Goal: Transaction & Acquisition: Purchase product/service

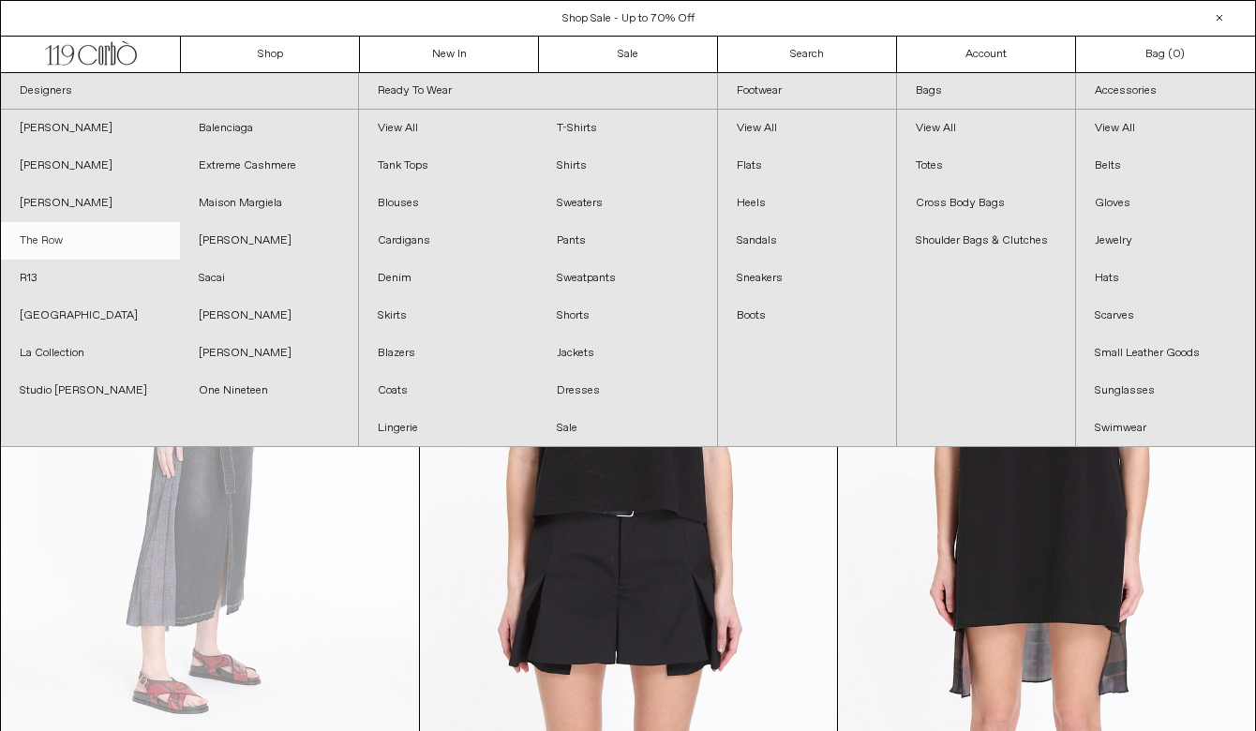
click at [82, 247] on link "The Row" at bounding box center [90, 240] width 179 height 37
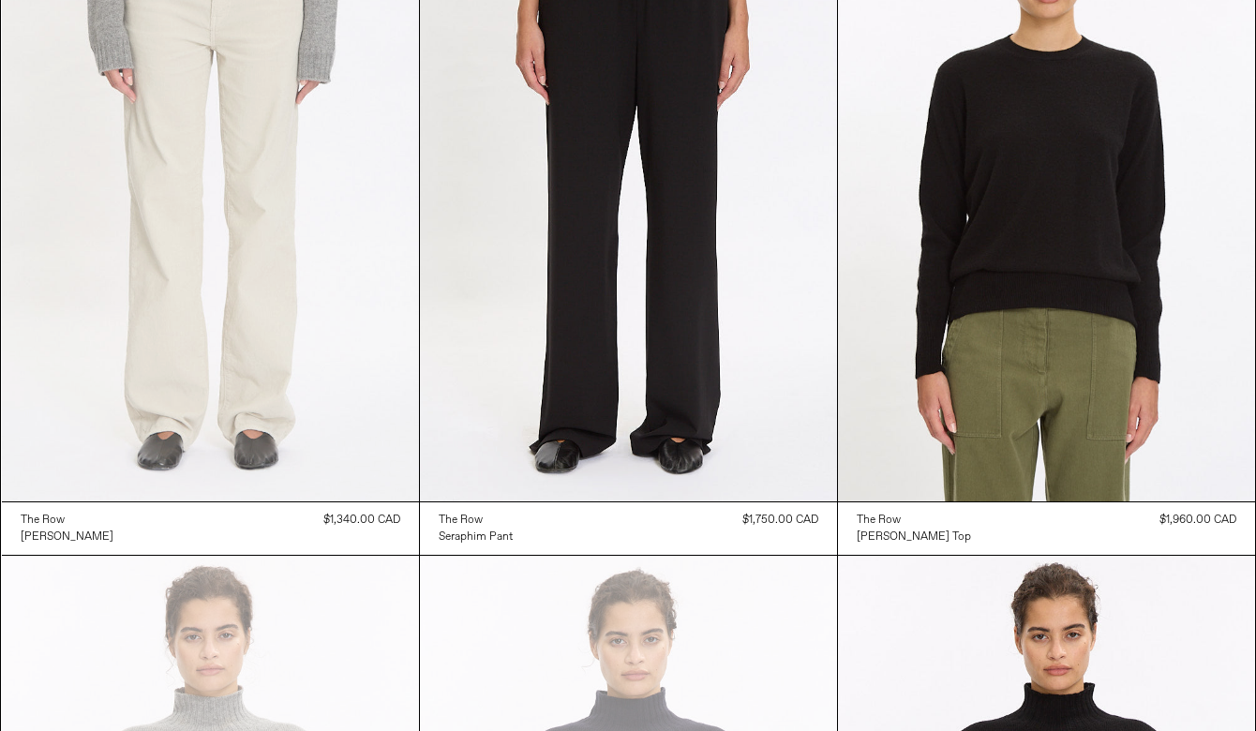
scroll to position [909, 0]
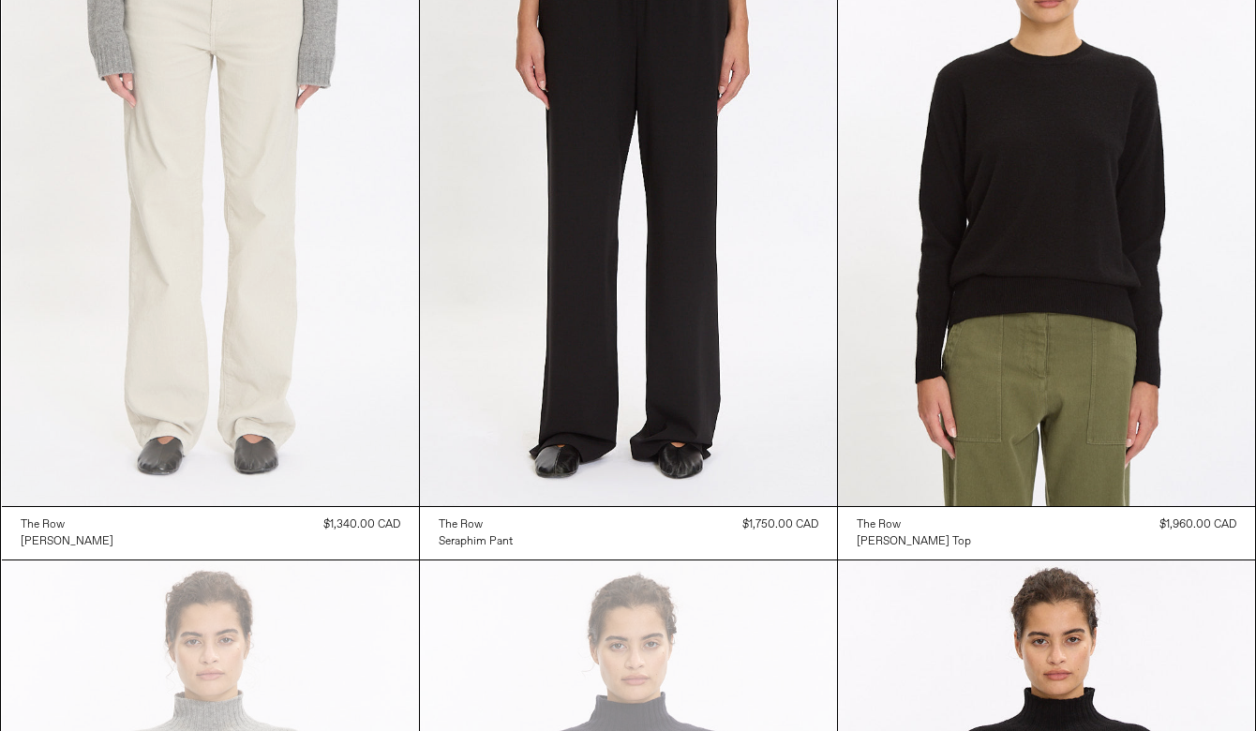
click at [337, 361] on at bounding box center [210, 194] width 417 height 626
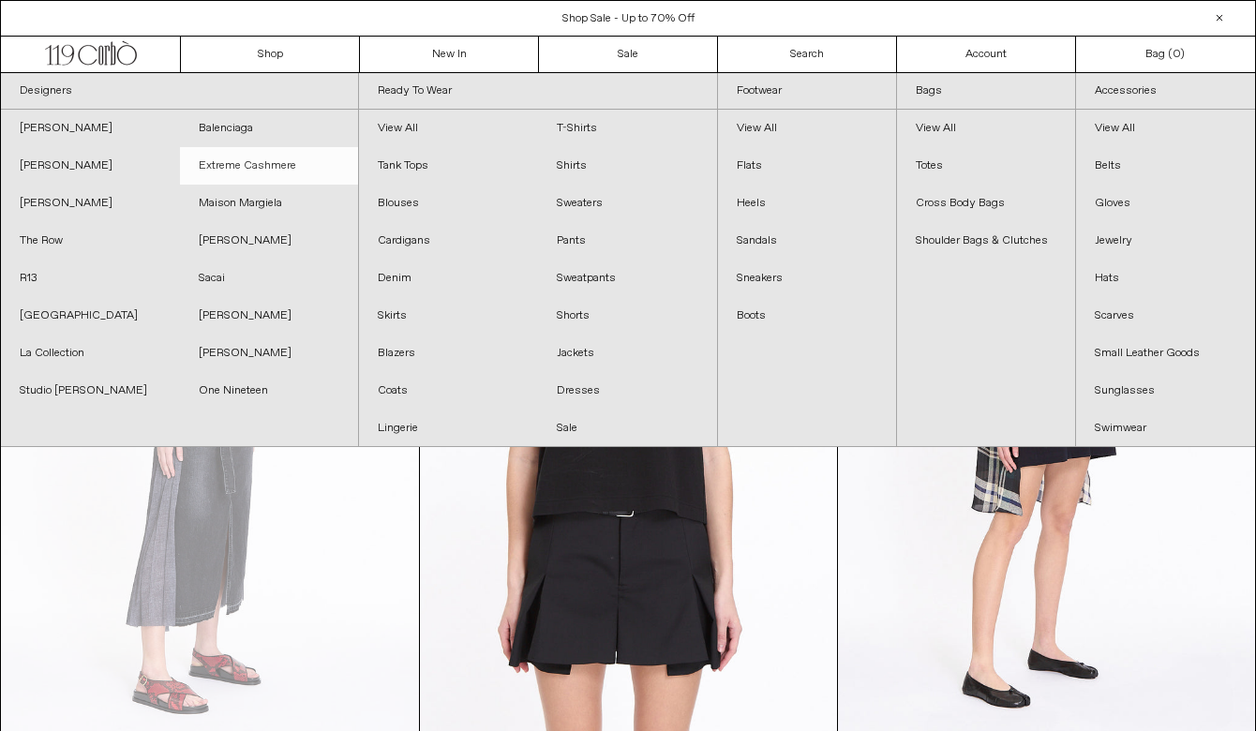
click at [234, 167] on link "Extreme Cashmere" at bounding box center [269, 165] width 179 height 37
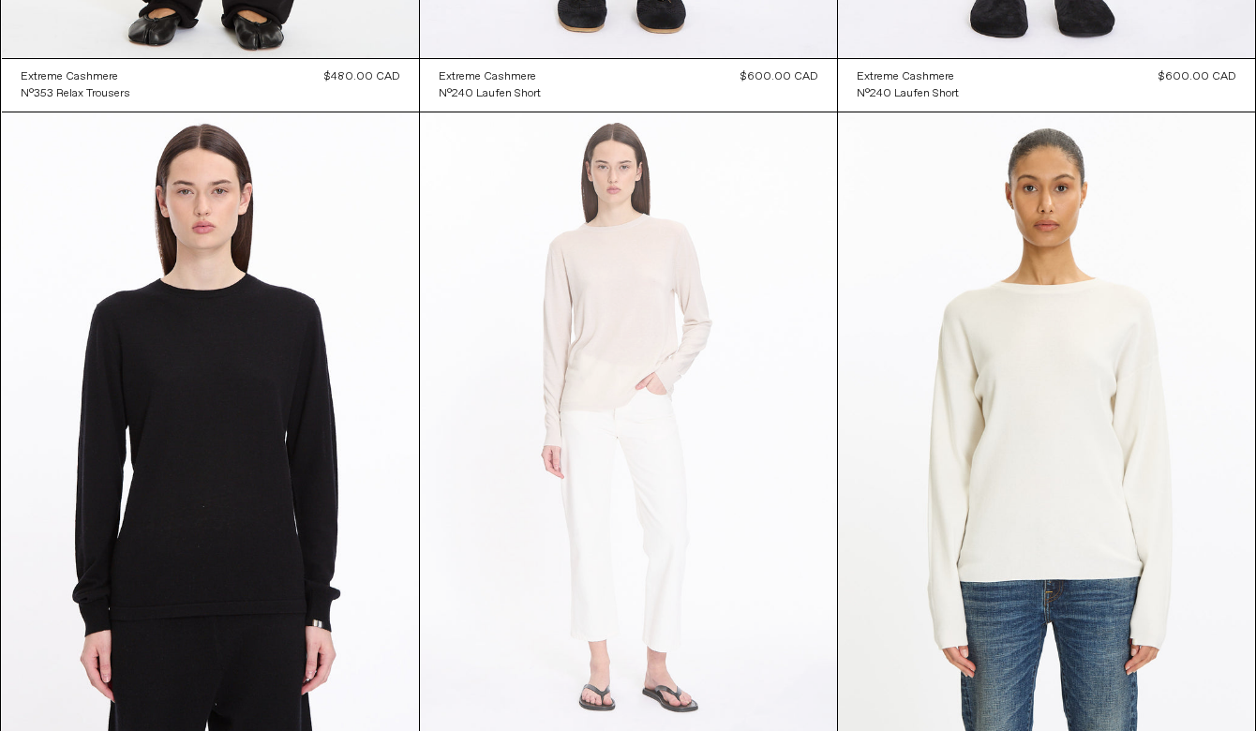
scroll to position [7442, 0]
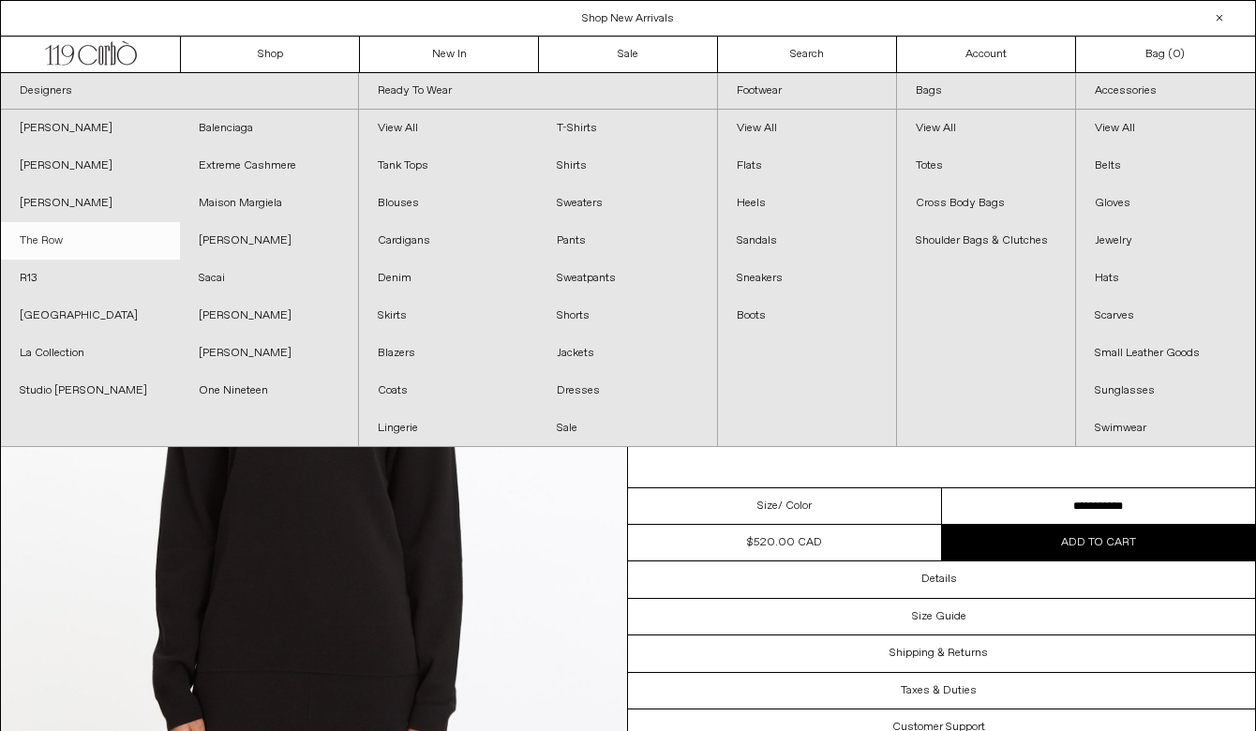
click at [43, 240] on link "The Row" at bounding box center [90, 240] width 179 height 37
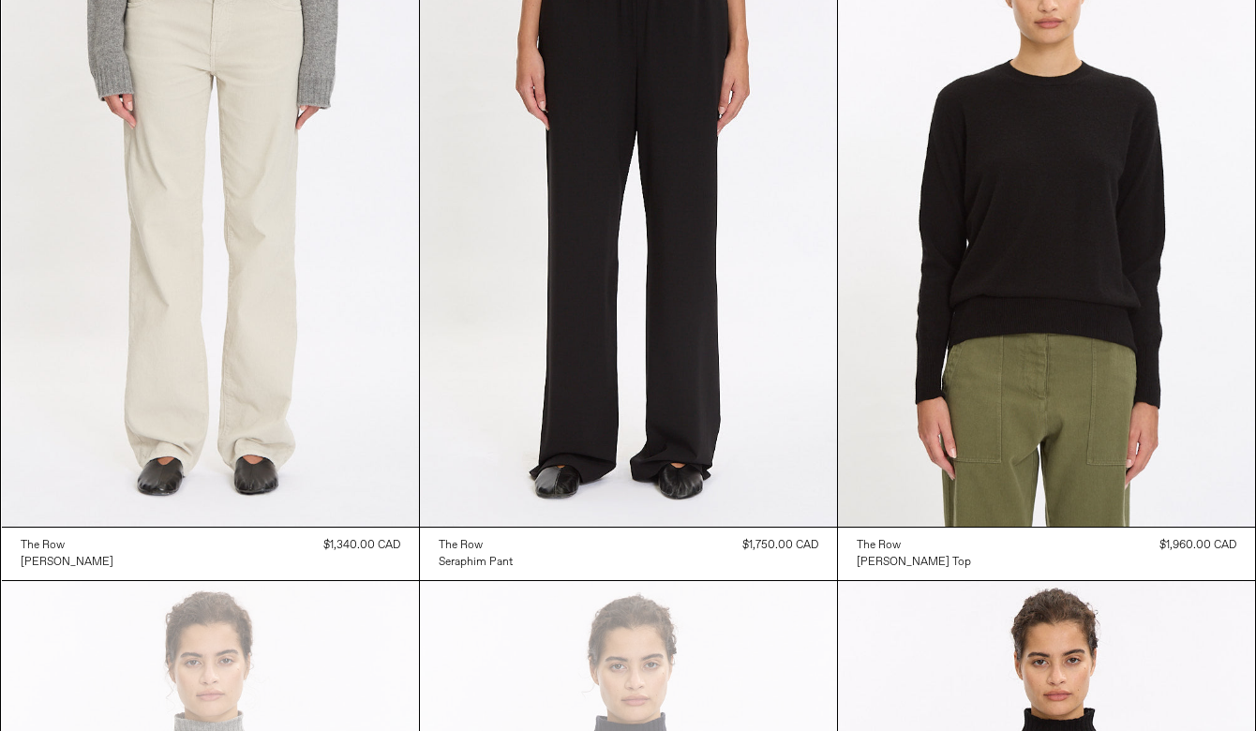
scroll to position [891, 0]
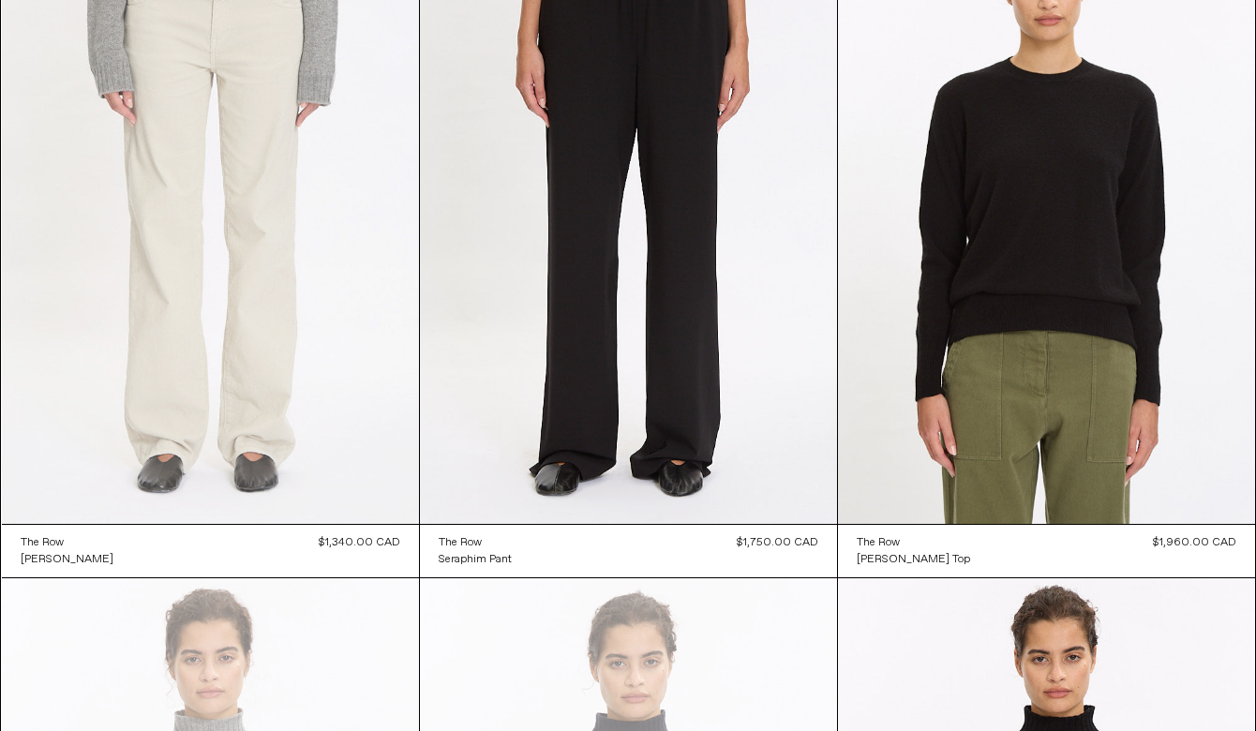
click at [301, 381] on at bounding box center [210, 212] width 417 height 626
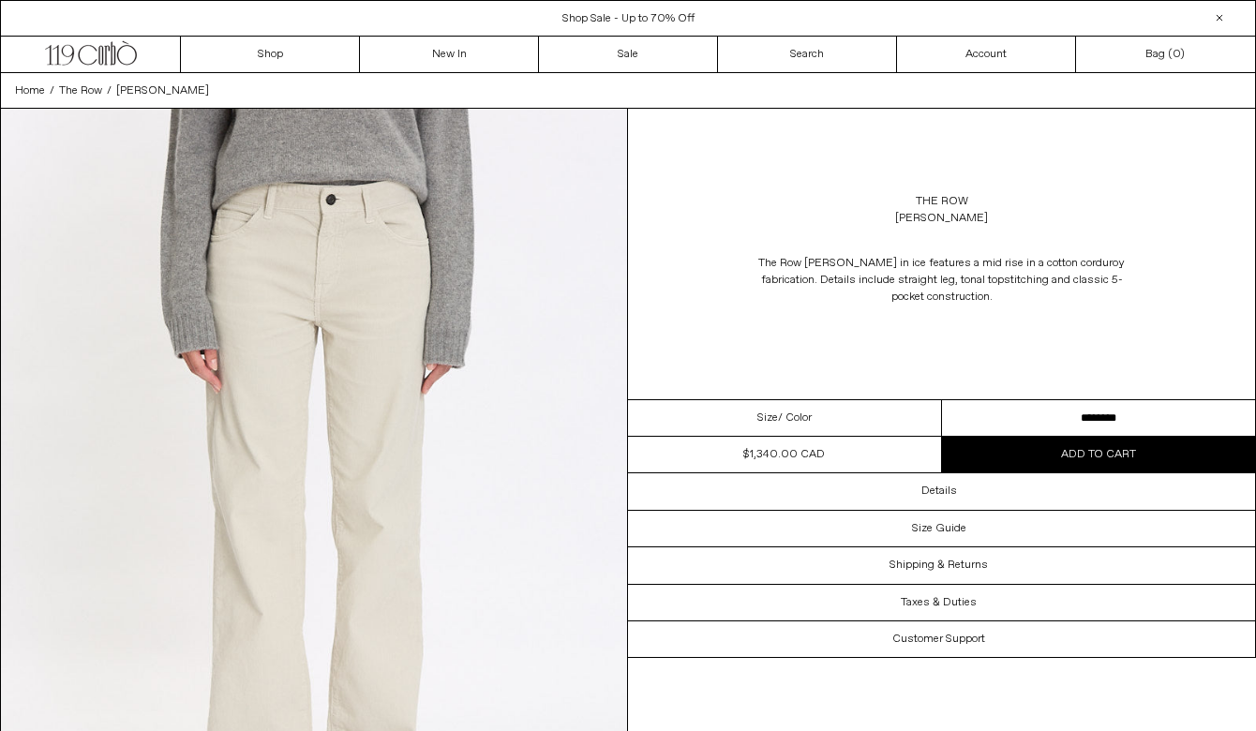
click at [1080, 428] on select "**********" at bounding box center [1099, 418] width 314 height 37
drag, startPoint x: 970, startPoint y: 217, endPoint x: 908, endPoint y: 217, distance: 61.9
click at [908, 217] on div "The Row [PERSON_NAME]" at bounding box center [941, 210] width 627 height 52
copy div "[PERSON_NAME]"
